Goal: Information Seeking & Learning: Learn about a topic

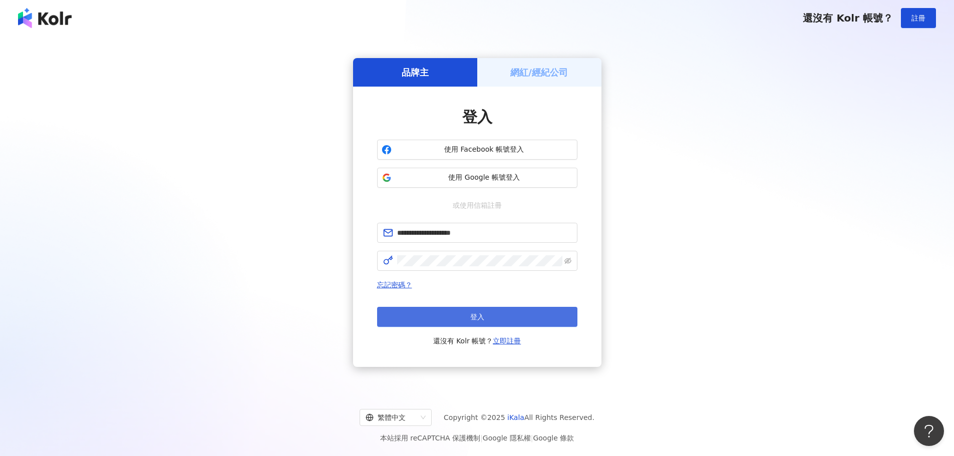
click at [487, 316] on button "登入" at bounding box center [477, 317] width 200 height 20
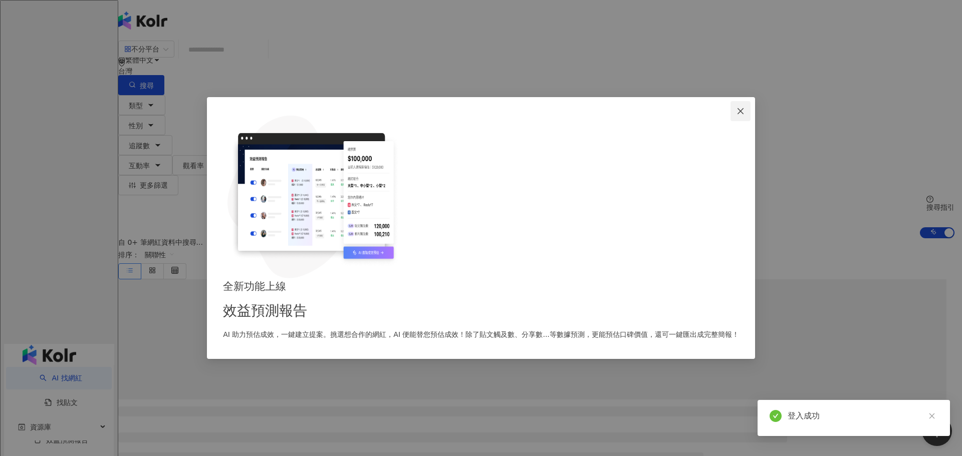
click at [737, 115] on icon "close" at bounding box center [741, 111] width 8 height 8
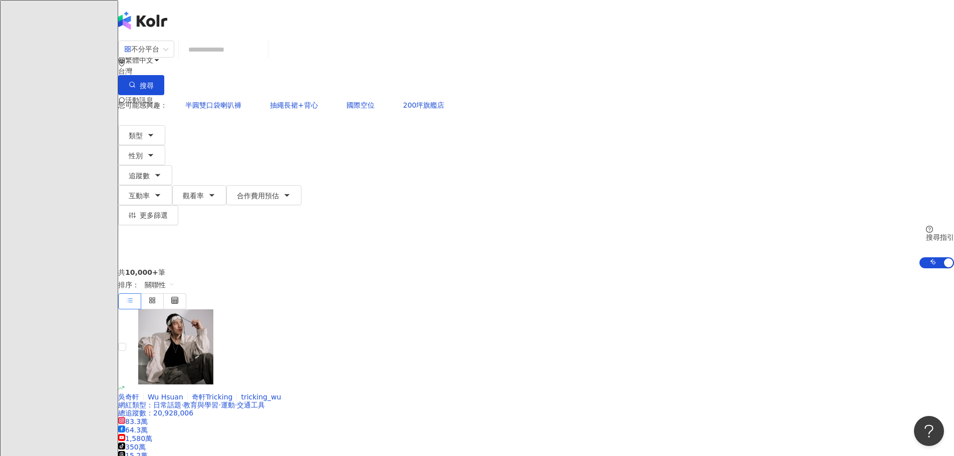
click at [264, 59] on input "search" at bounding box center [223, 49] width 81 height 19
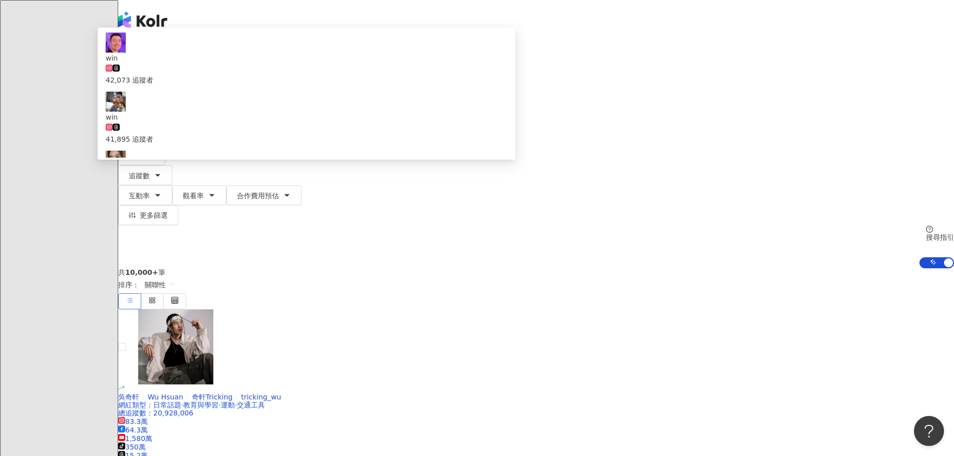
type input "*****"
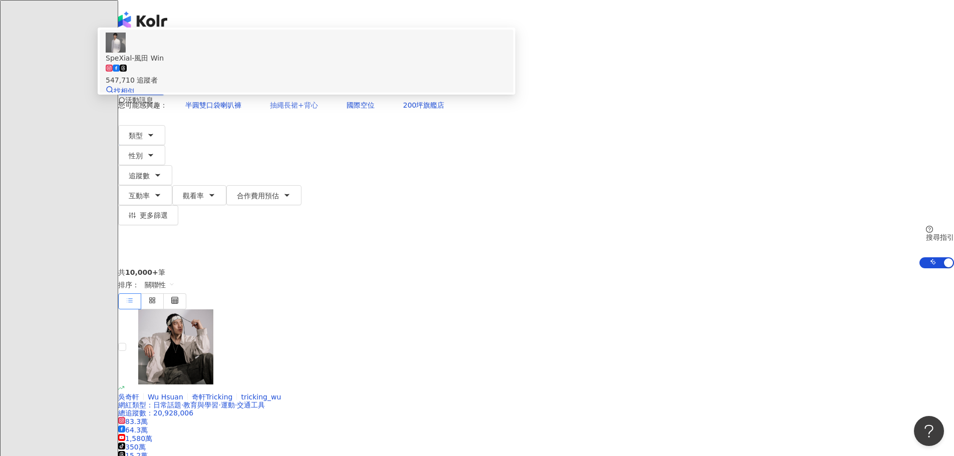
click at [387, 64] on div "SpeXial-風田 Win" at bounding box center [307, 58] width 402 height 11
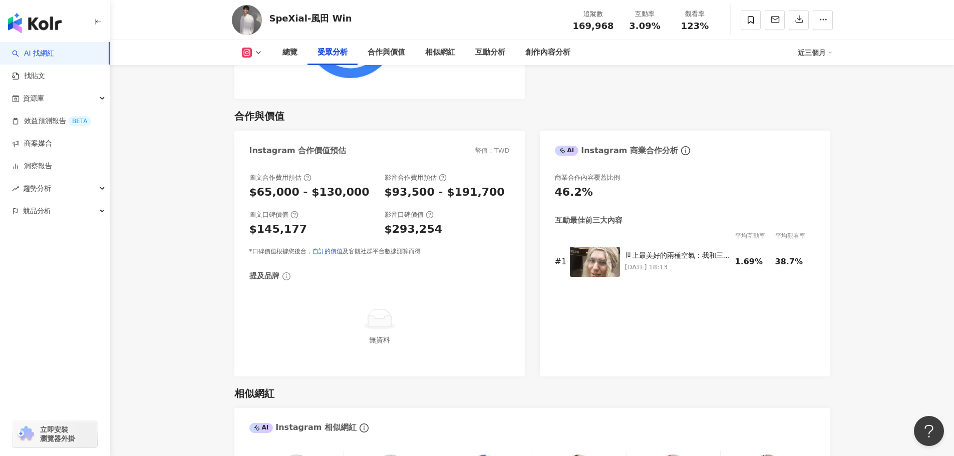
scroll to position [1303, 0]
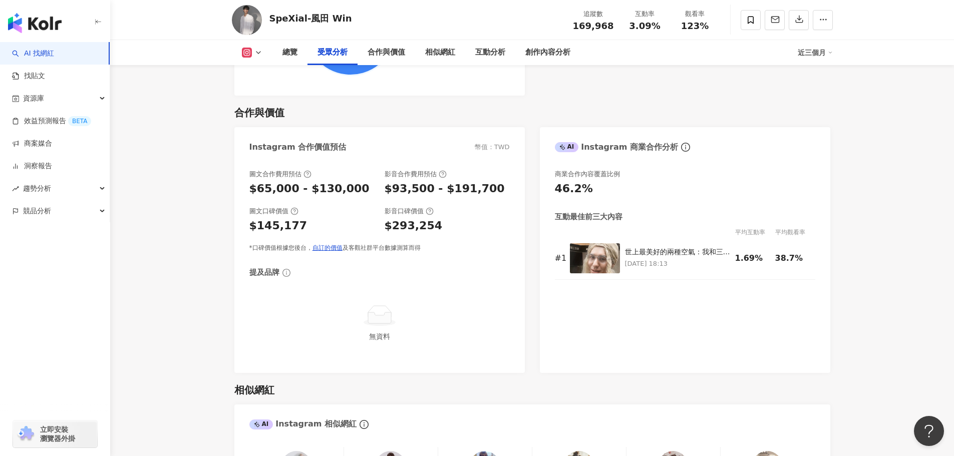
click at [606, 214] on div "互動最佳前三大內容" at bounding box center [589, 217] width 68 height 11
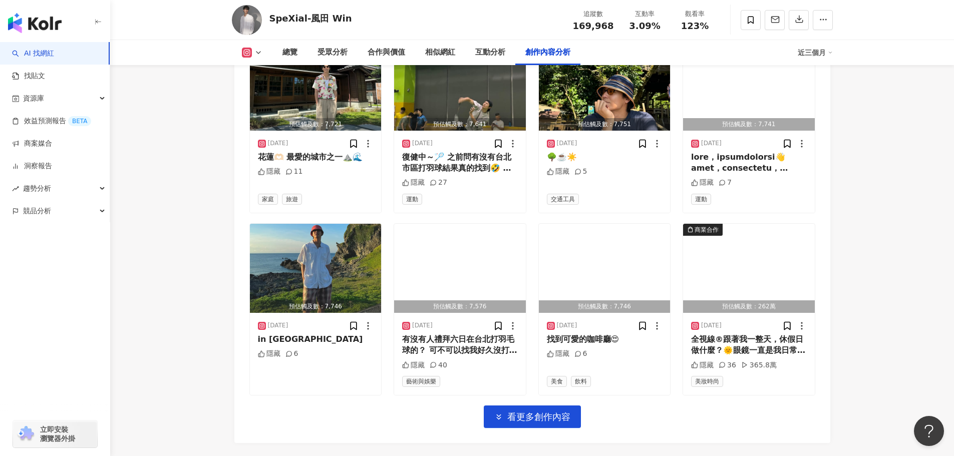
scroll to position [3357, 0]
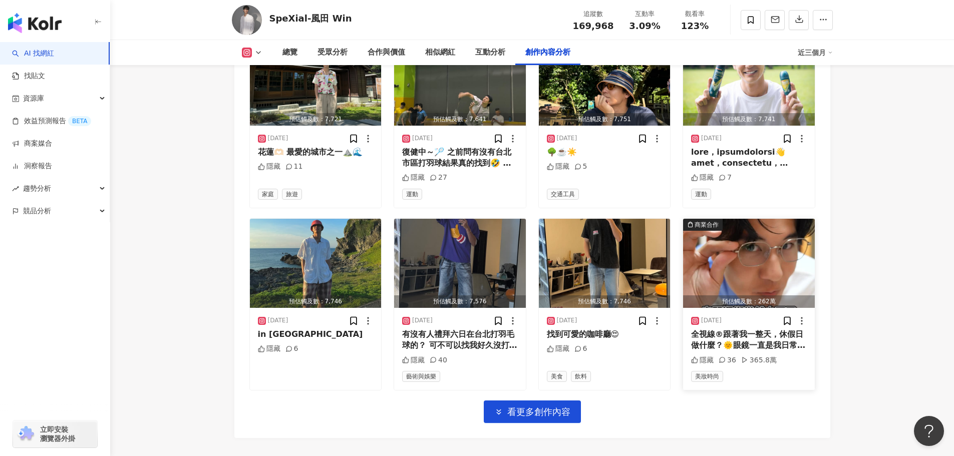
click at [806, 318] on icon at bounding box center [802, 321] width 10 height 10
click at [743, 317] on div "[DATE]" at bounding box center [749, 321] width 116 height 10
click at [731, 310] on div "[DATE] 全視線®跟著我一整天，休假日做什麼？🌞 ​ 眼鏡一直是我日常穿搭的重點之一 ​最近就發現Transitions全視線®推出的GEN S™鏡片，不…" at bounding box center [749, 349] width 132 height 82
click at [785, 317] on icon at bounding box center [788, 321] width 6 height 8
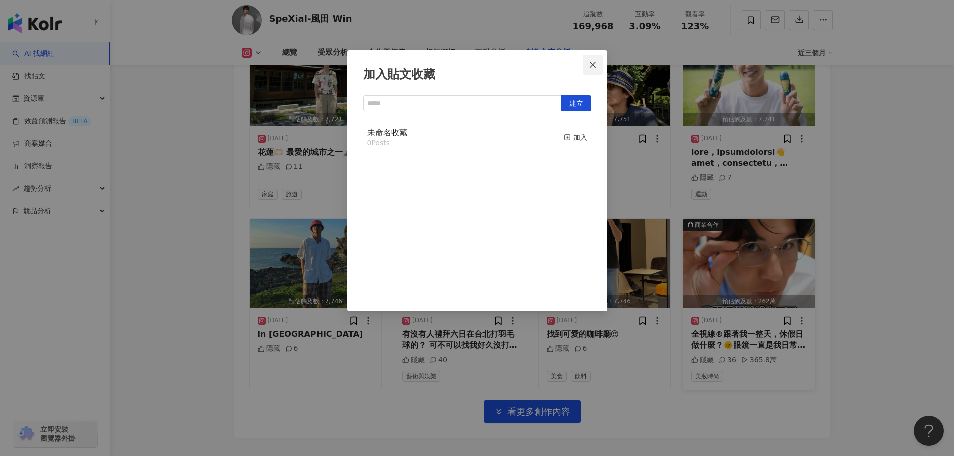
click at [590, 64] on icon "close" at bounding box center [593, 65] width 8 height 8
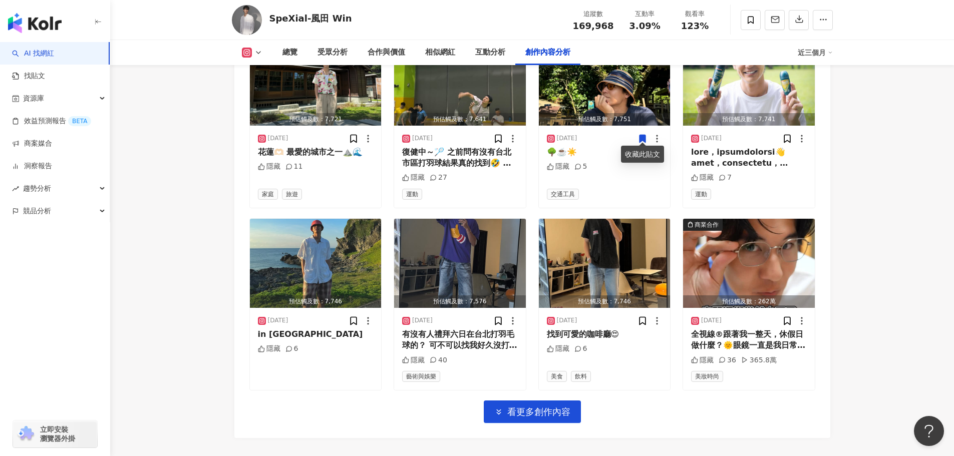
drag, startPoint x: 737, startPoint y: 333, endPoint x: 840, endPoint y: 376, distance: 111.8
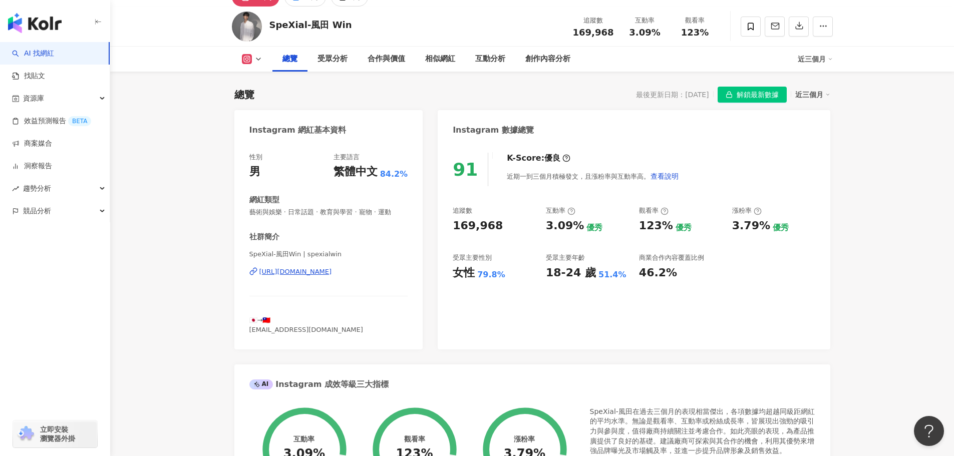
scroll to position [0, 0]
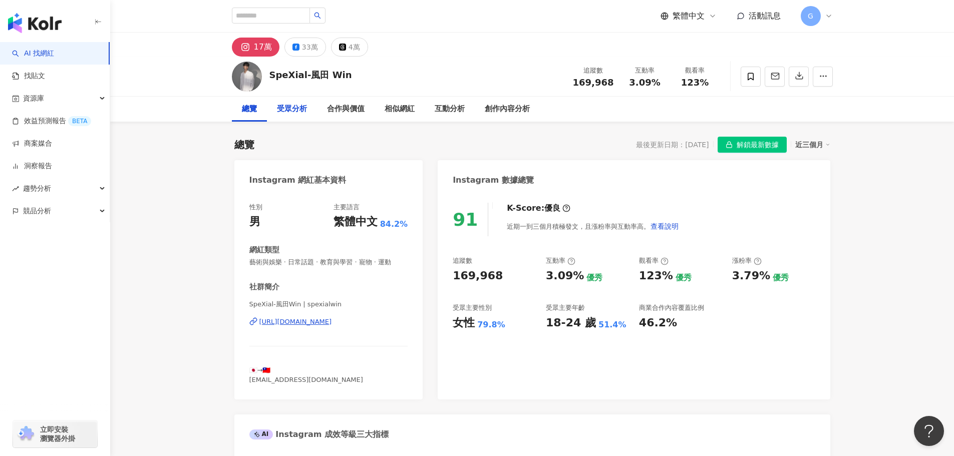
click at [282, 110] on div "受眾分析" at bounding box center [292, 109] width 30 height 12
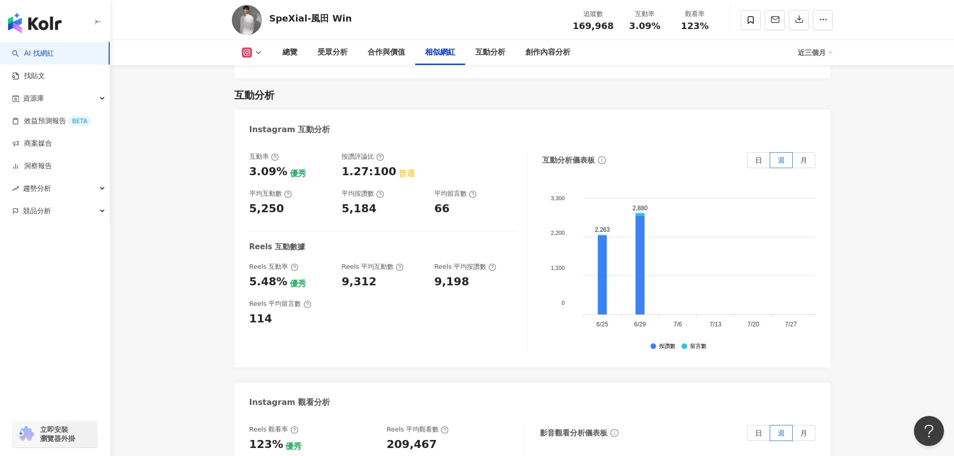
scroll to position [1884, 0]
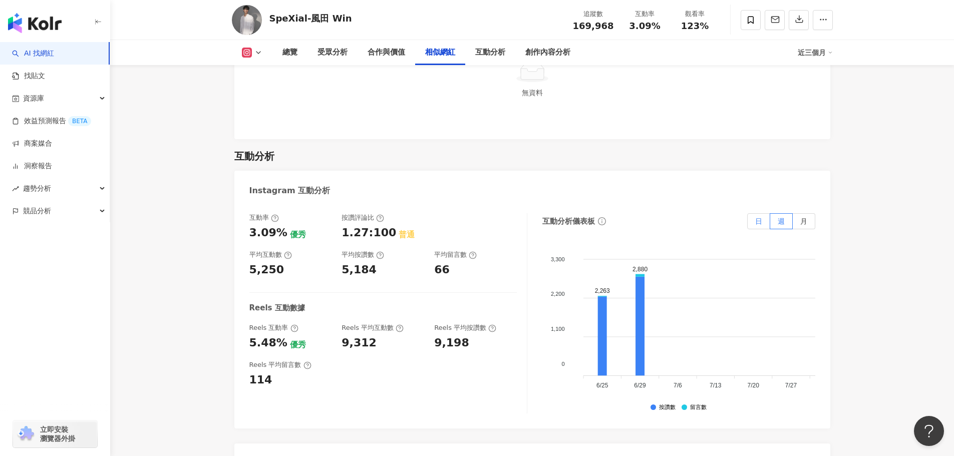
click at [754, 214] on label "日" at bounding box center [759, 221] width 23 height 16
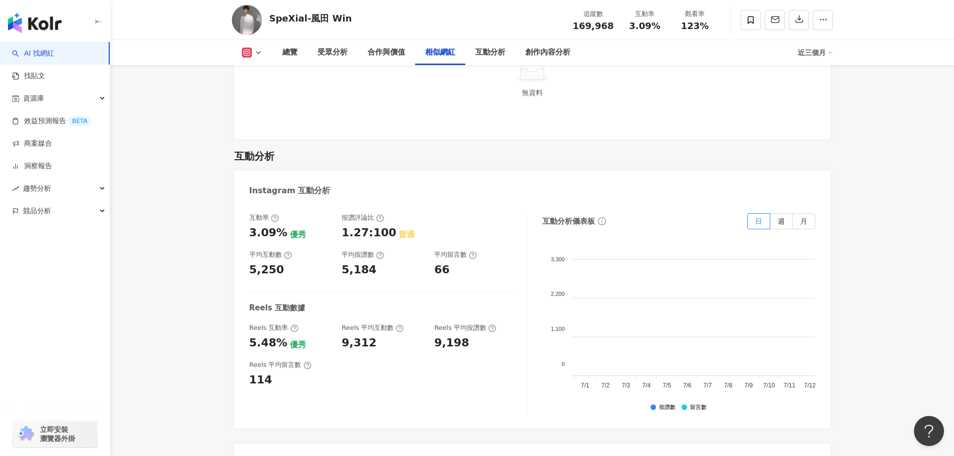
scroll to position [0, 0]
click at [773, 213] on label "週" at bounding box center [782, 221] width 23 height 16
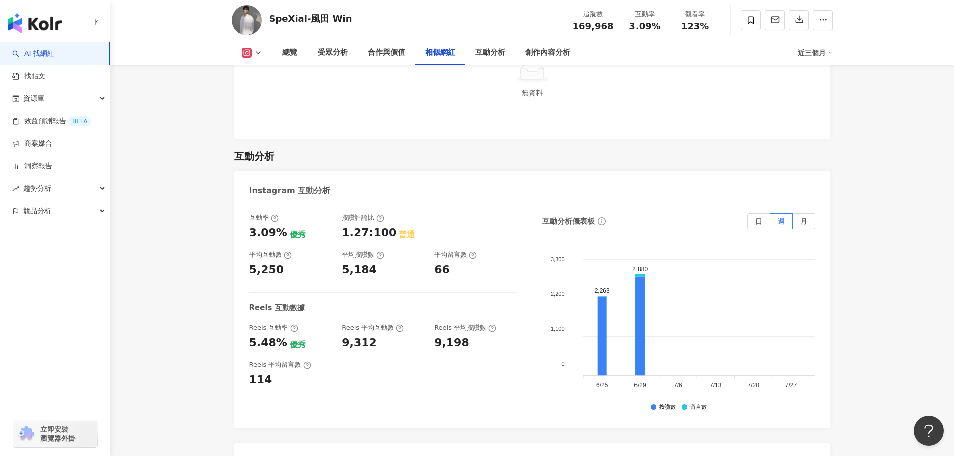
click at [173, 170] on main "17萬 33萬 4萬 SpeXial-風田 Win 追蹤數 169,968 互動率 3.09% 觀看率 123% 總覽 受眾分析 合作與價值 相似網紅 互動分…" at bounding box center [532, 29] width 844 height 3763
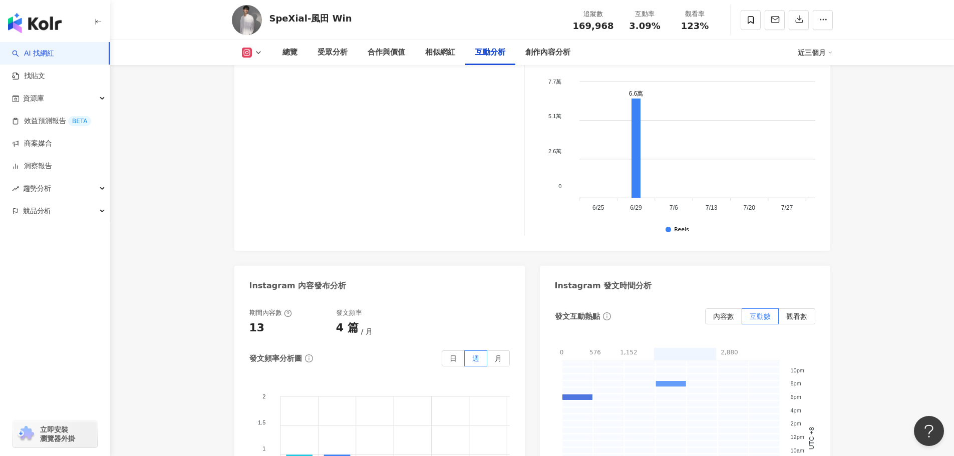
scroll to position [2486, 0]
